Goal: Check status

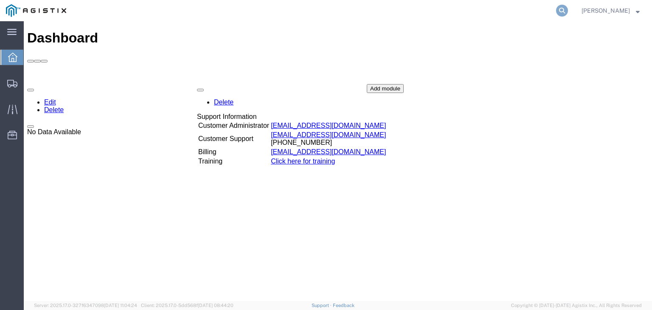
click at [568, 10] on icon at bounding box center [562, 11] width 12 height 12
paste input "56193974"
type input "56193974"
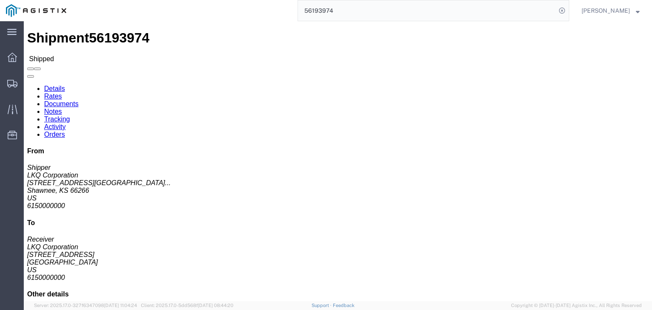
click link "Rates"
